Goal: Task Accomplishment & Management: Manage account settings

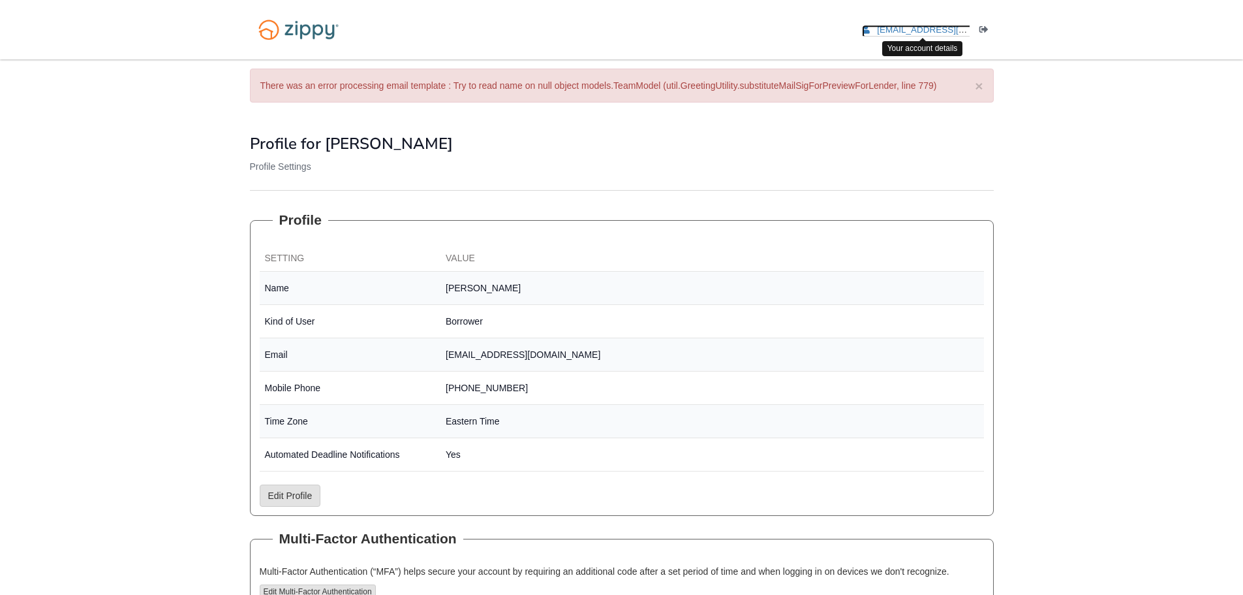
click at [936, 28] on span "tonyabr@umich.edu" at bounding box center [951, 30] width 149 height 10
click at [986, 27] on icon "Log out" at bounding box center [984, 29] width 9 height 9
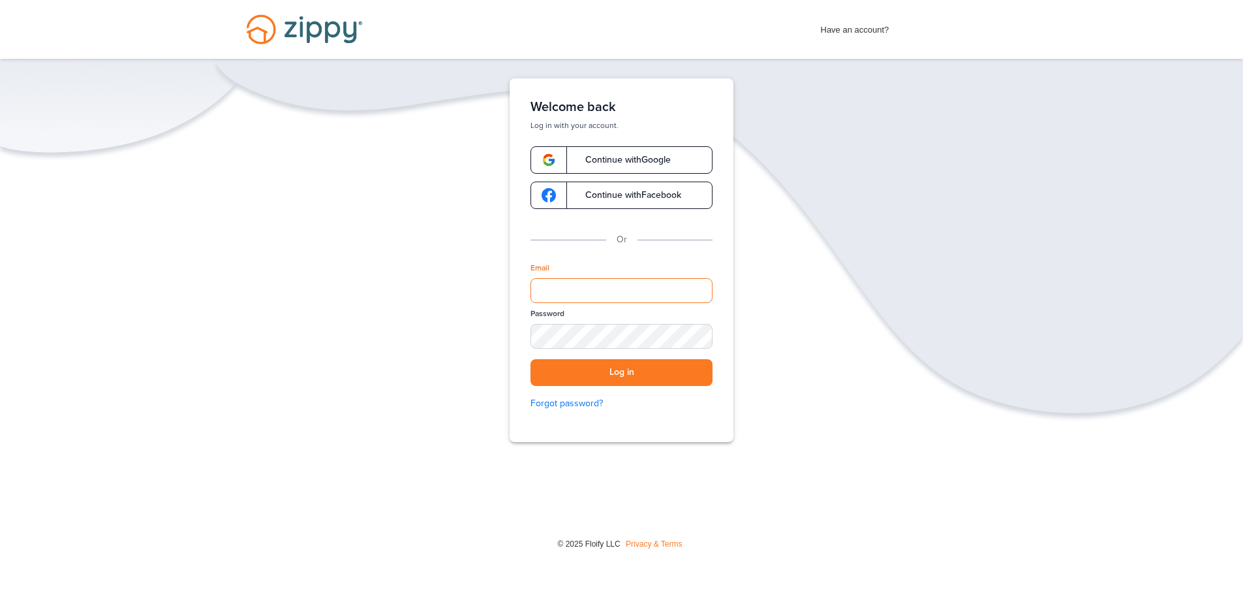
click at [629, 289] on input "Email" at bounding box center [622, 290] width 182 height 25
type input "**********"
click at [703, 337] on div "SHOW" at bounding box center [696, 337] width 29 height 12
click at [703, 337] on div "HIDE" at bounding box center [696, 337] width 29 height 12
click at [660, 371] on button "Log in" at bounding box center [622, 372] width 182 height 27
